Goal: Information Seeking & Learning: Check status

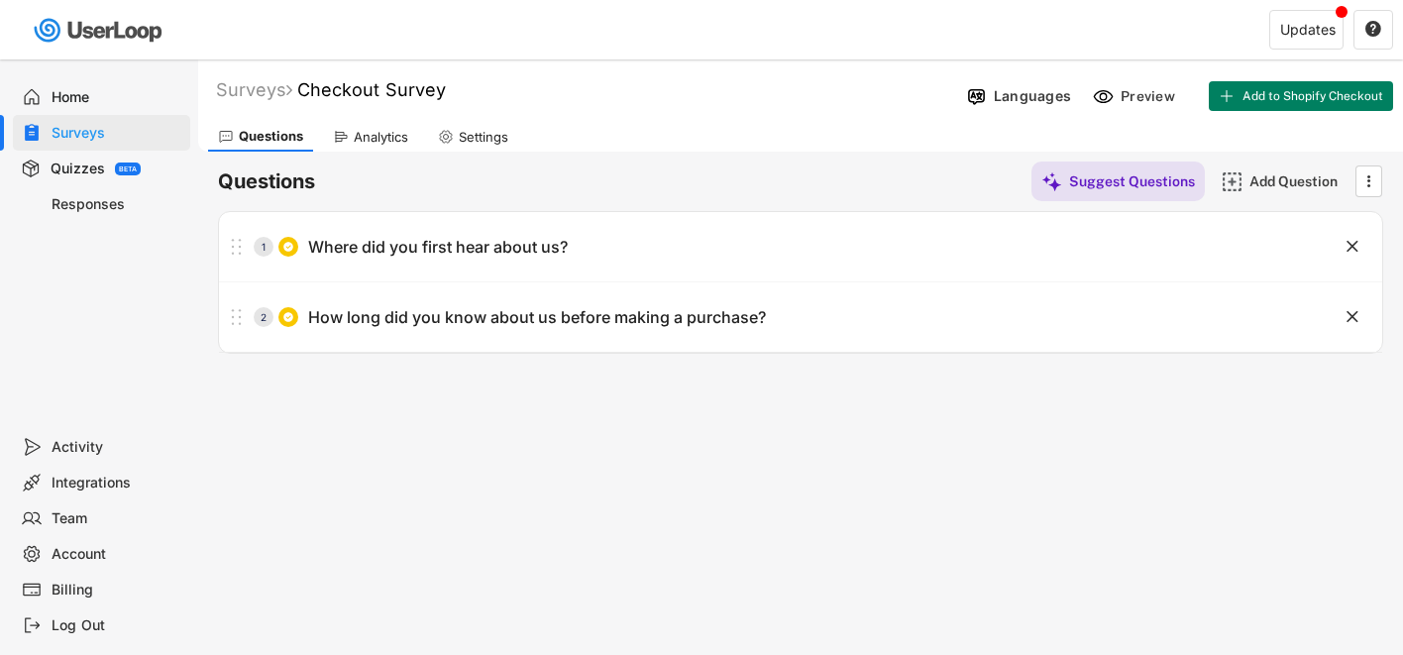
click at [104, 201] on div "Responses" at bounding box center [117, 204] width 131 height 19
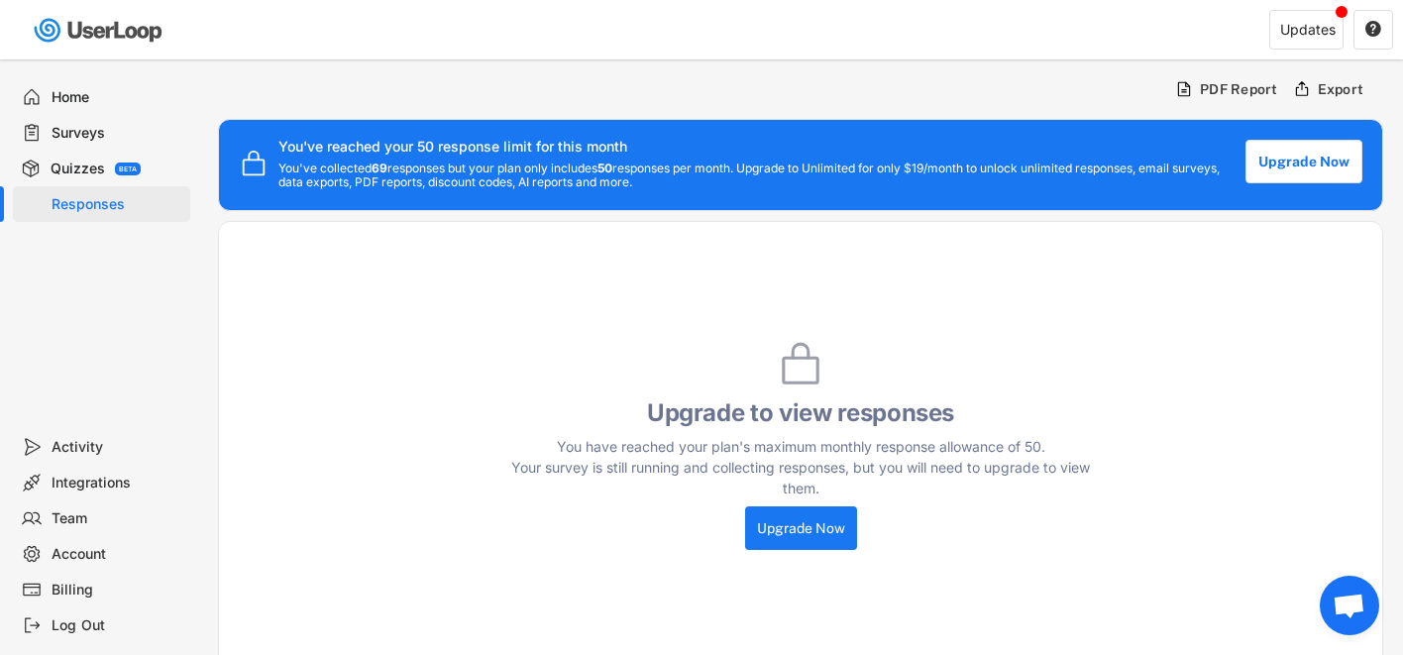
click at [86, 135] on div "Surveys" at bounding box center [117, 133] width 131 height 19
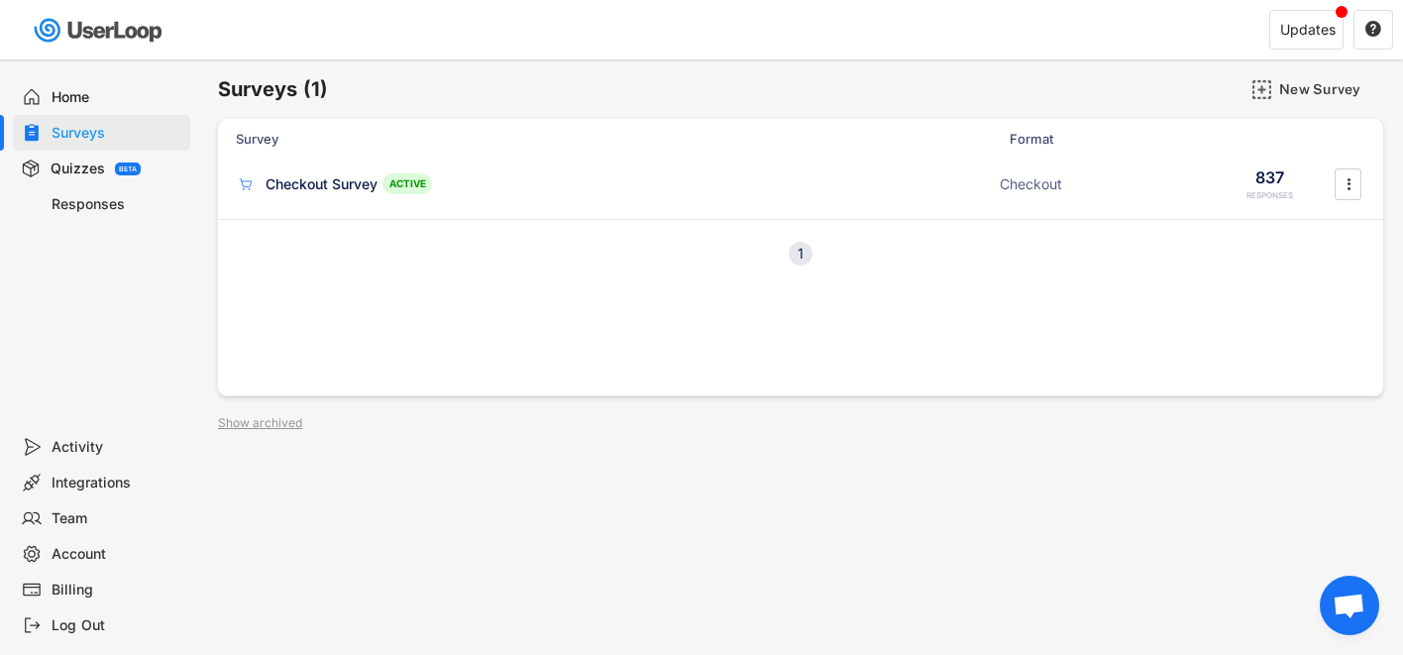
click at [75, 93] on div "Home" at bounding box center [117, 97] width 131 height 19
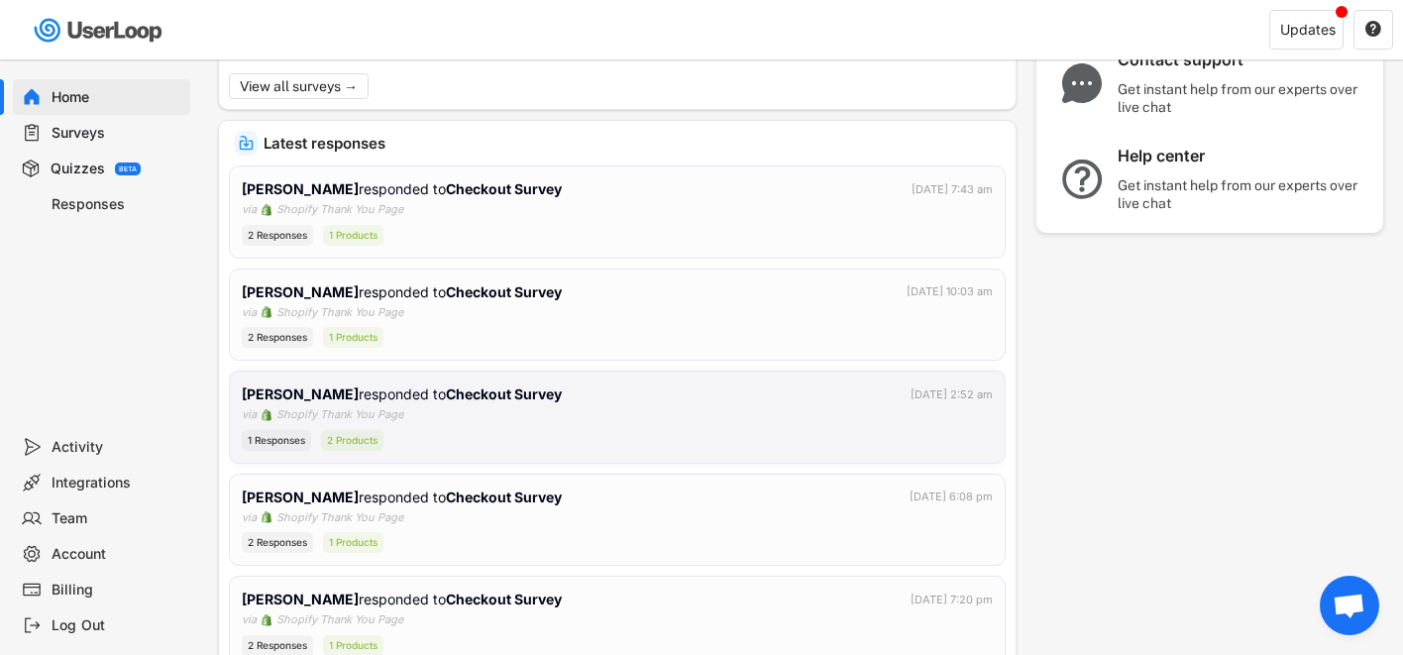
scroll to position [269, 0]
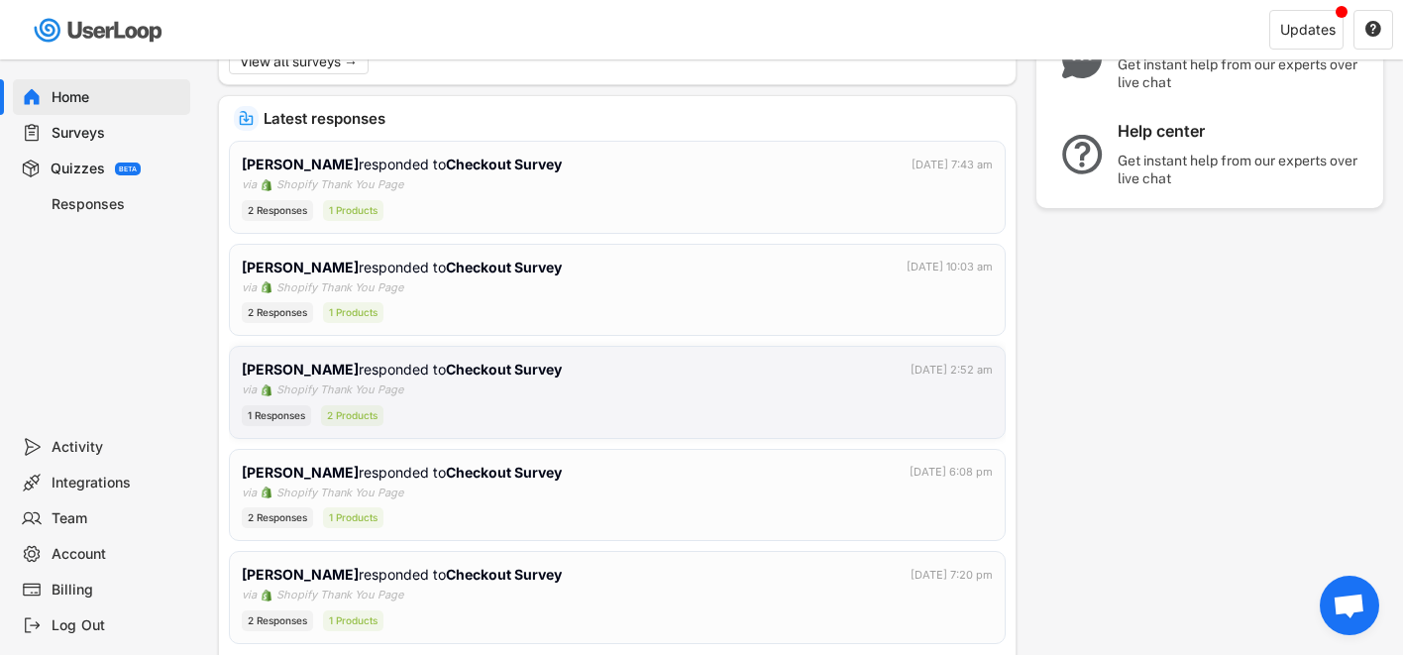
click at [522, 422] on div "1 Responses 2 Products" at bounding box center [617, 415] width 751 height 21
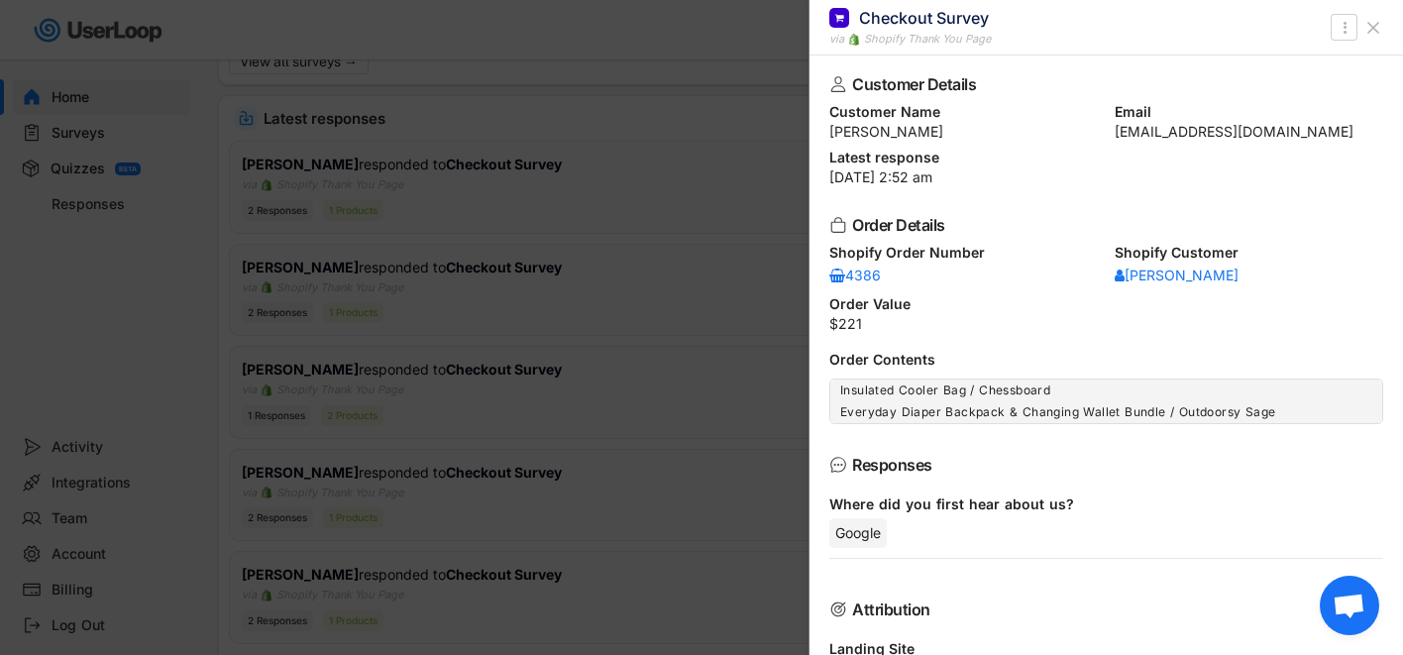
click at [500, 312] on div at bounding box center [701, 327] width 1403 height 655
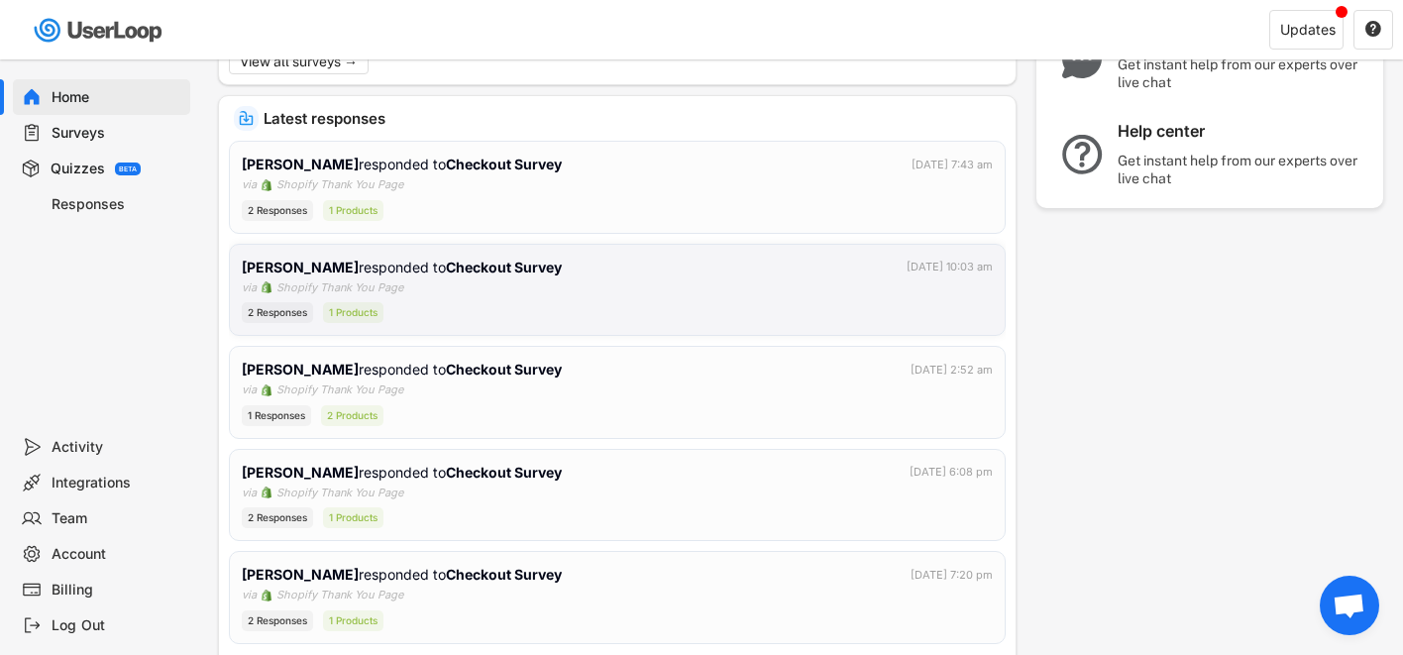
click at [450, 296] on div "[PERSON_NAME] responded to Checkout Survey [DATE] 10:03 am via Shopify Thank Yo…" at bounding box center [617, 290] width 751 height 67
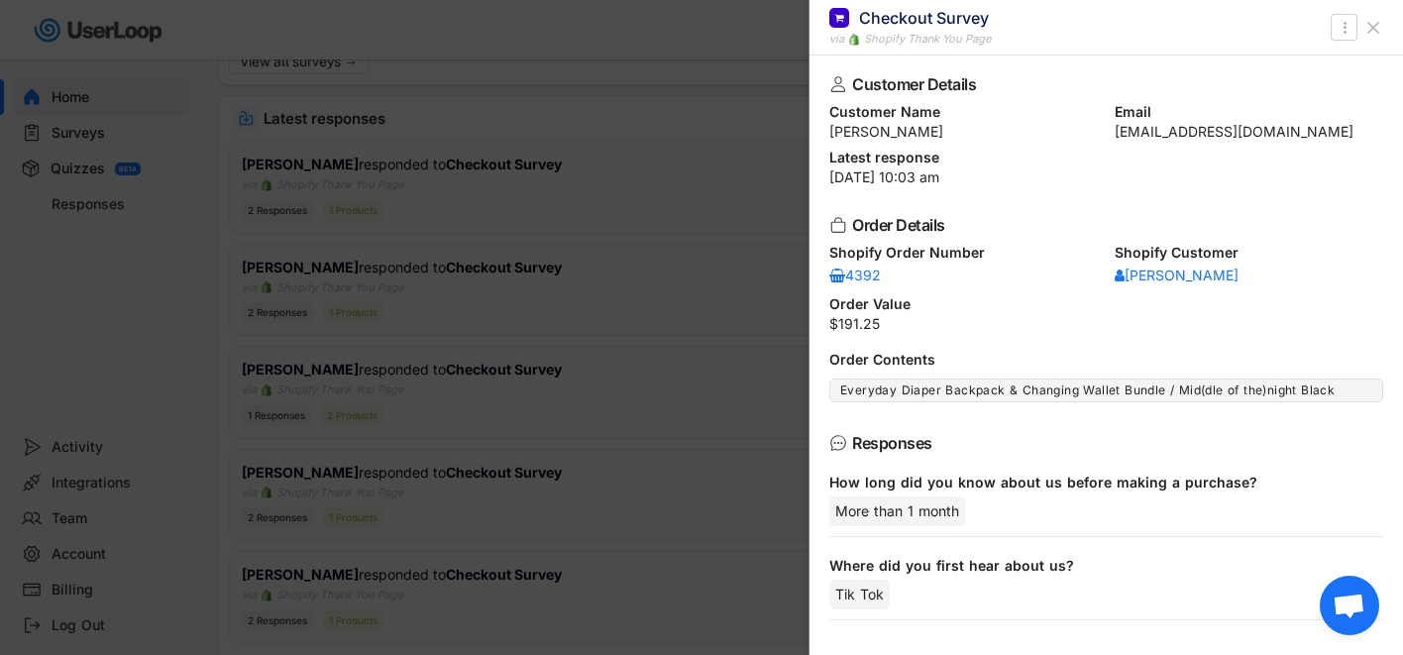
click at [538, 192] on div at bounding box center [701, 327] width 1403 height 655
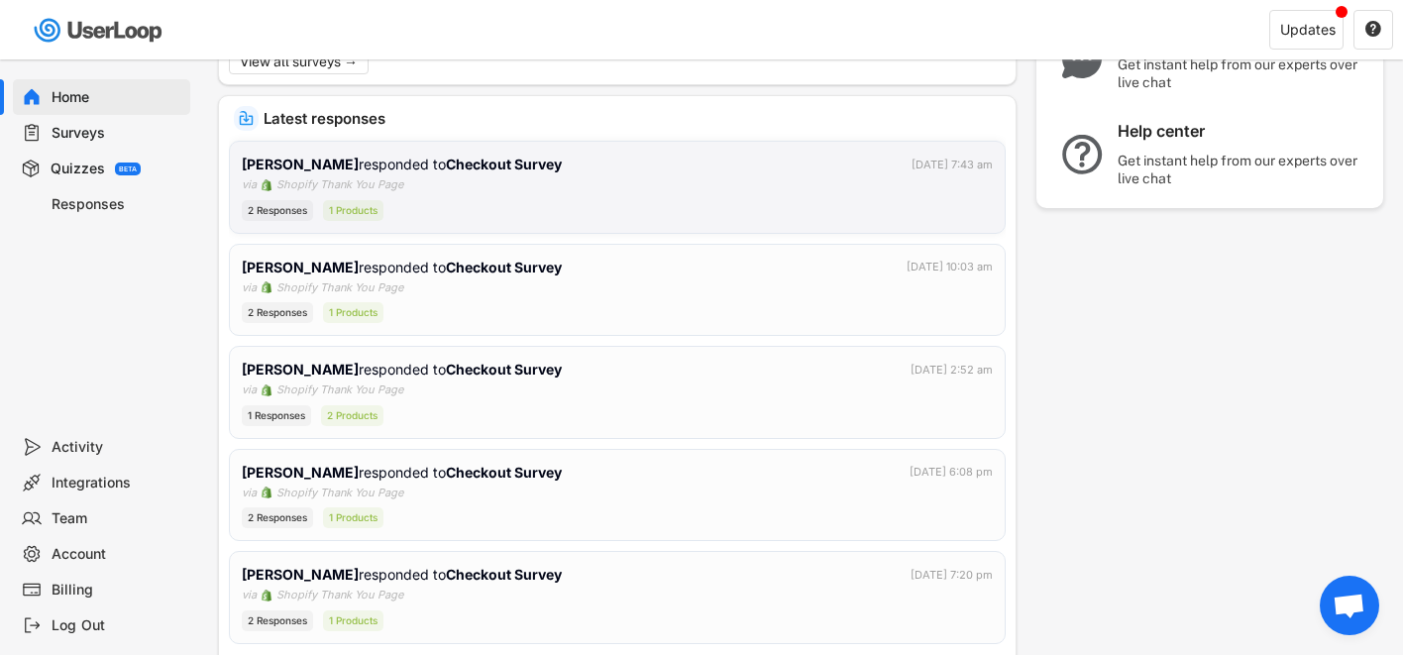
click at [516, 198] on div "[PERSON_NAME] responded to Checkout Survey [DATE] 7:43 am via Shopify Thank You…" at bounding box center [617, 187] width 751 height 67
